Goal: Task Accomplishment & Management: Manage account settings

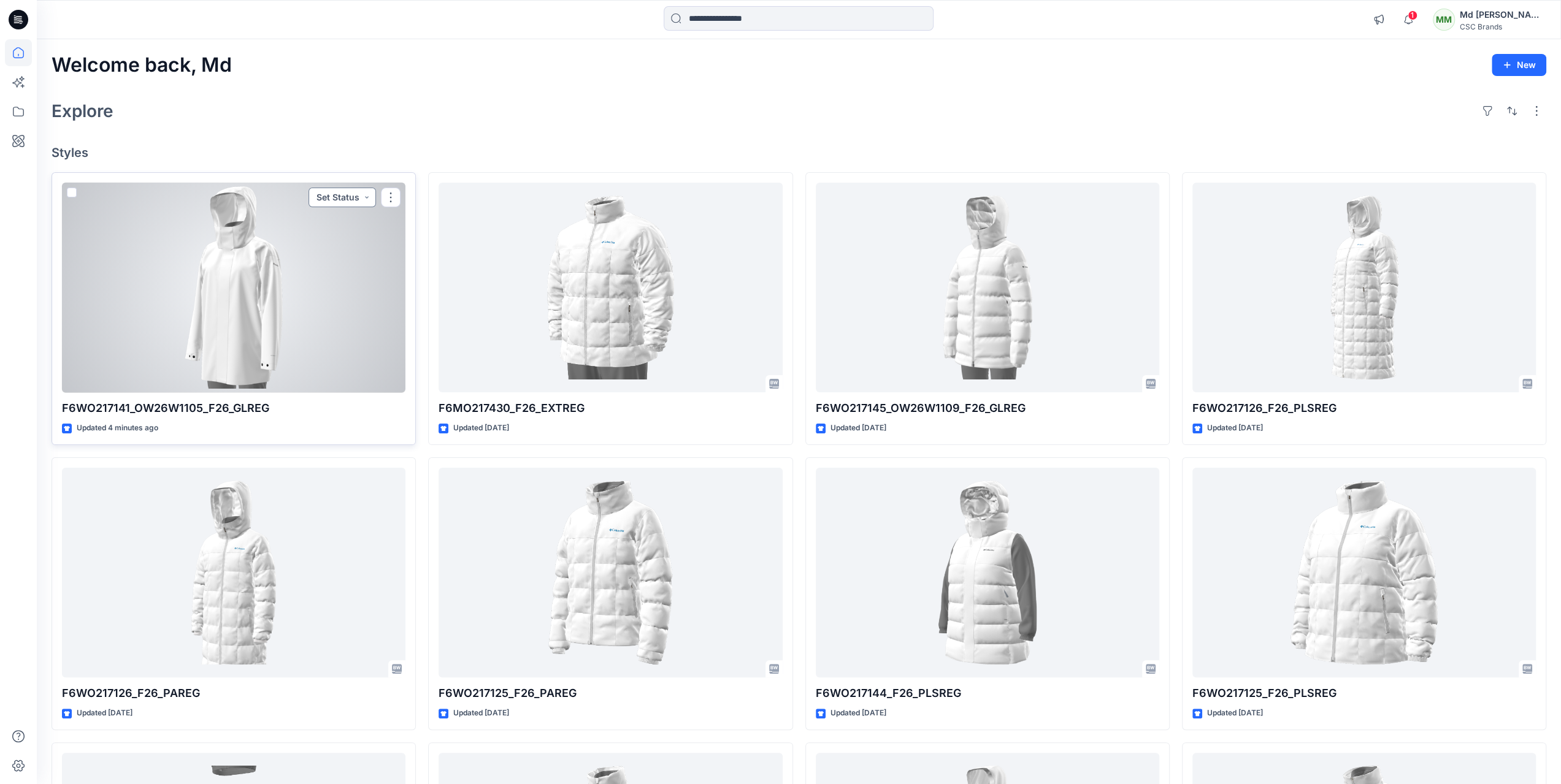
click at [370, 193] on button "Set Status" at bounding box center [342, 197] width 68 height 20
click at [314, 339] on p "F/A Virtual" at bounding box center [312, 335] width 42 height 16
click at [393, 196] on button "button" at bounding box center [390, 197] width 20 height 20
click at [424, 231] on button "Edit" at bounding box center [449, 224] width 132 height 23
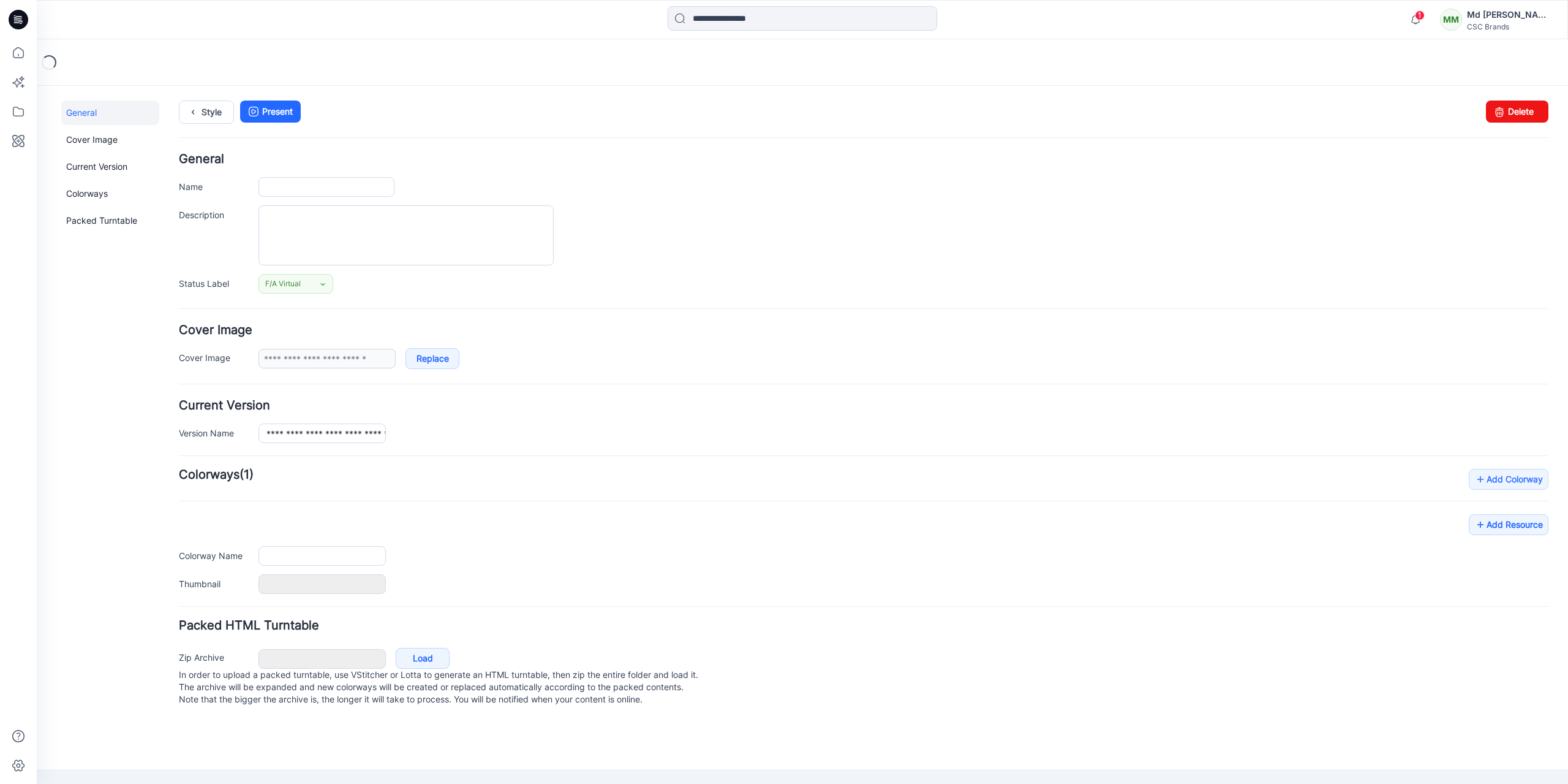
type input "**********"
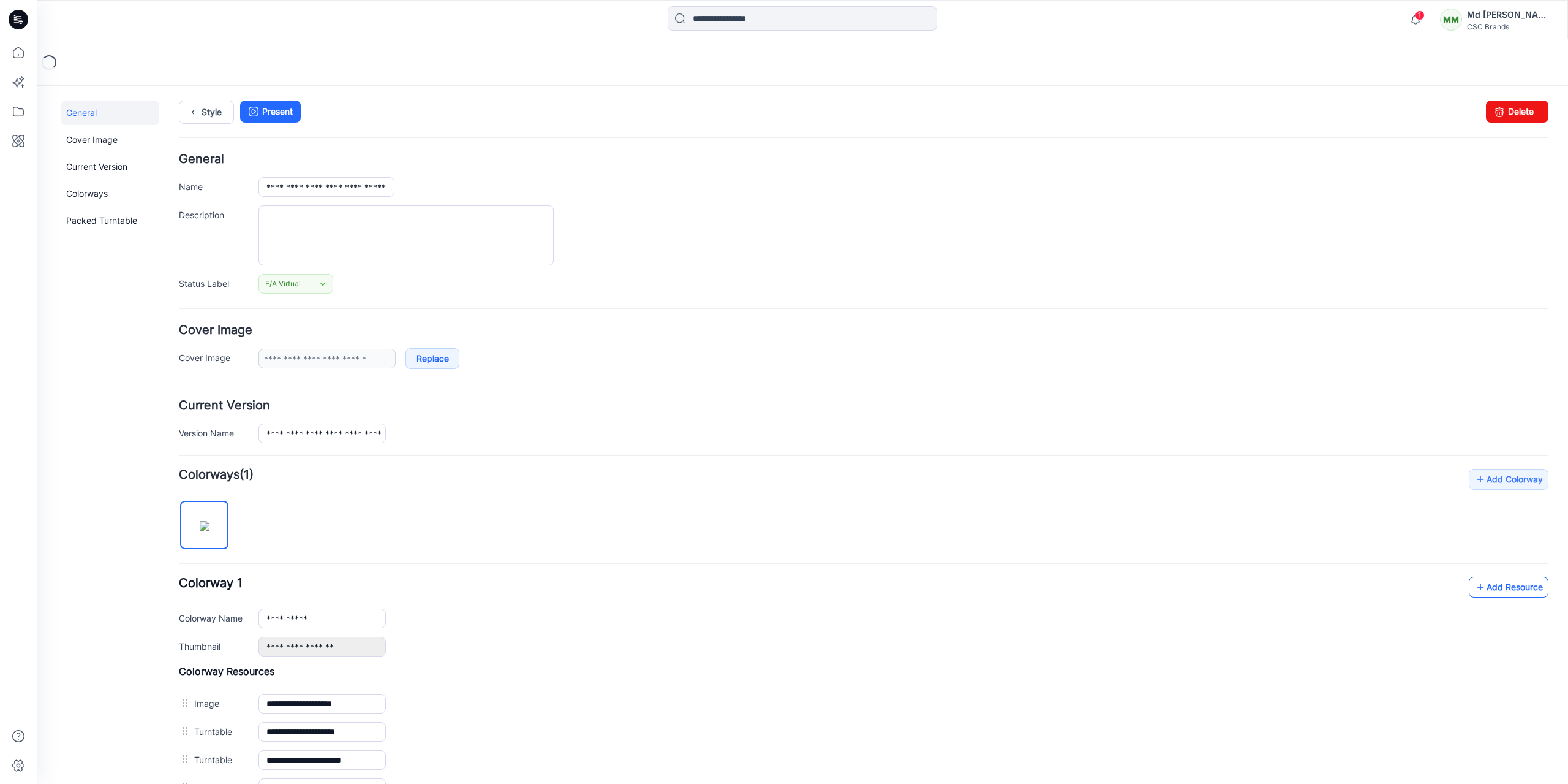
click at [1516, 585] on link "Add Resource" at bounding box center [1508, 587] width 79 height 21
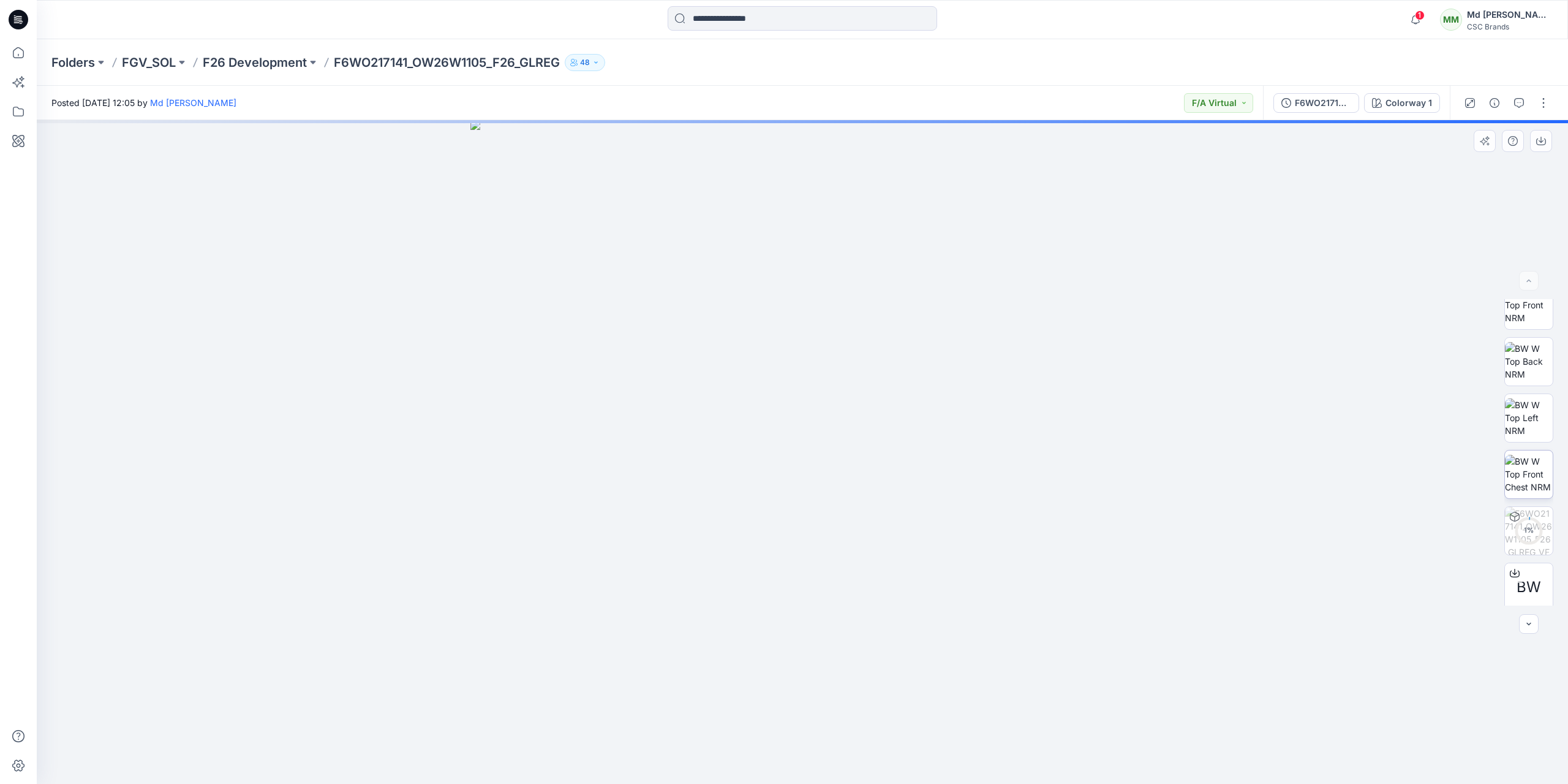
scroll to position [194, 0]
